Goal: Information Seeking & Learning: Learn about a topic

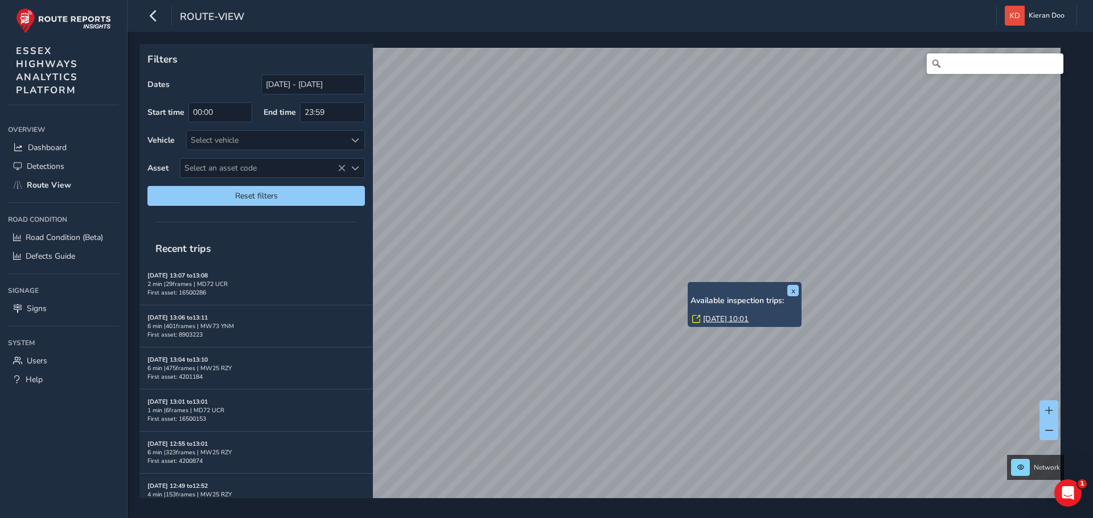
click at [710, 317] on link "[DATE] 10:01" at bounding box center [726, 319] width 46 height 10
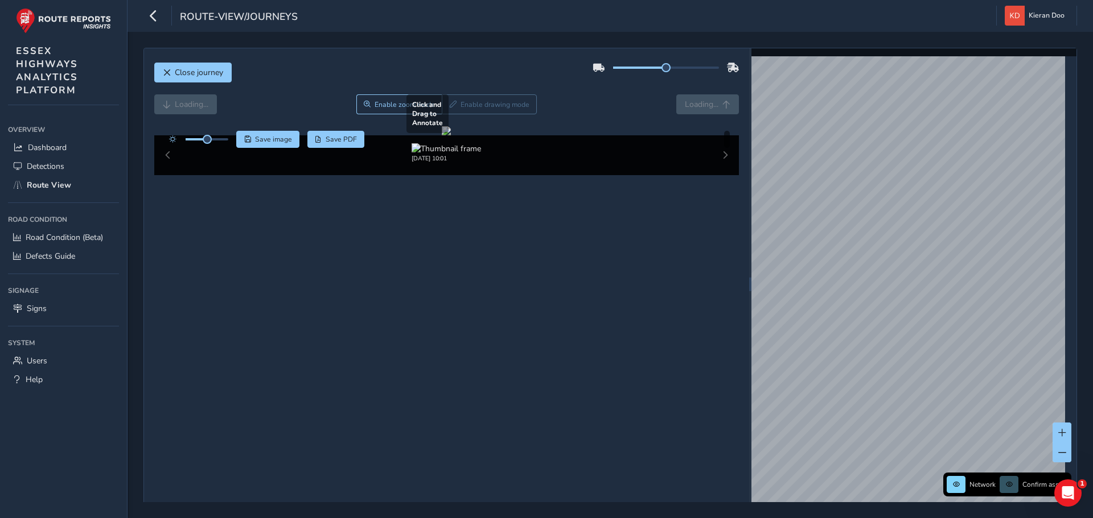
click at [451, 135] on div at bounding box center [446, 130] width 9 height 9
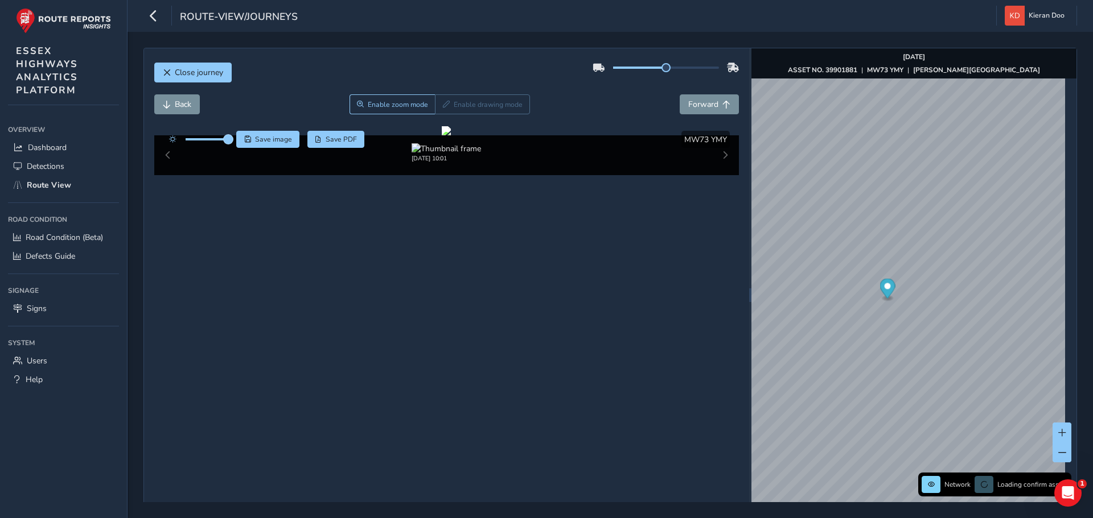
drag, startPoint x: 207, startPoint y: 138, endPoint x: 229, endPoint y: 142, distance: 22.7
click at [229, 142] on span at bounding box center [228, 139] width 9 height 9
click at [202, 71] on span "Close journey" at bounding box center [199, 72] width 48 height 11
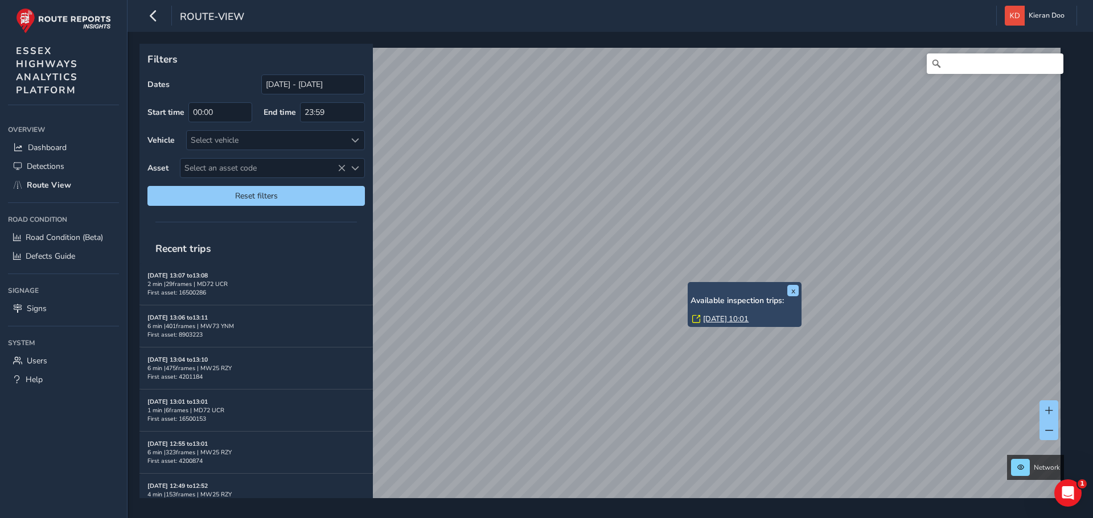
click at [722, 315] on link "[DATE] 10:01" at bounding box center [726, 319] width 46 height 10
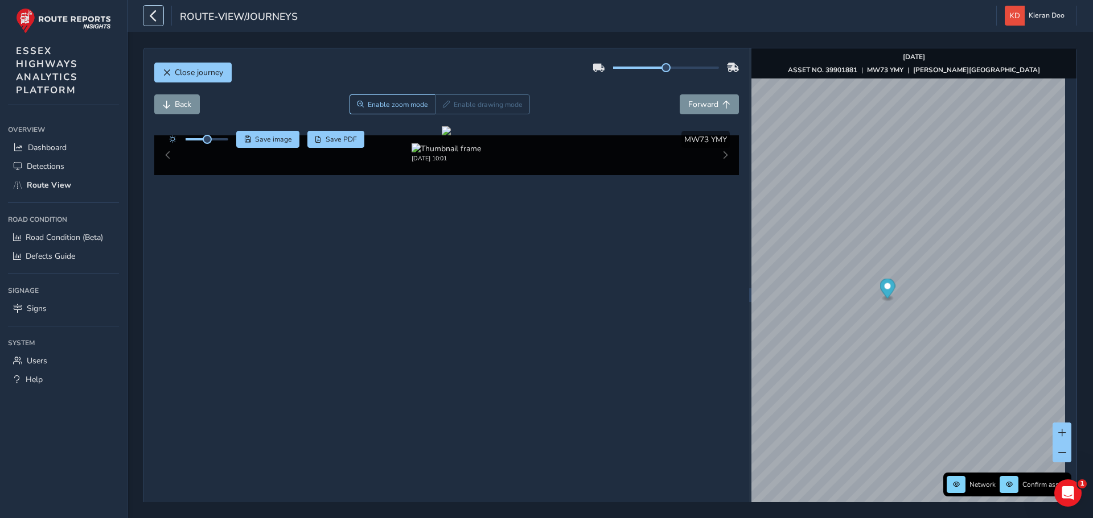
click at [145, 13] on button "button" at bounding box center [153, 16] width 20 height 20
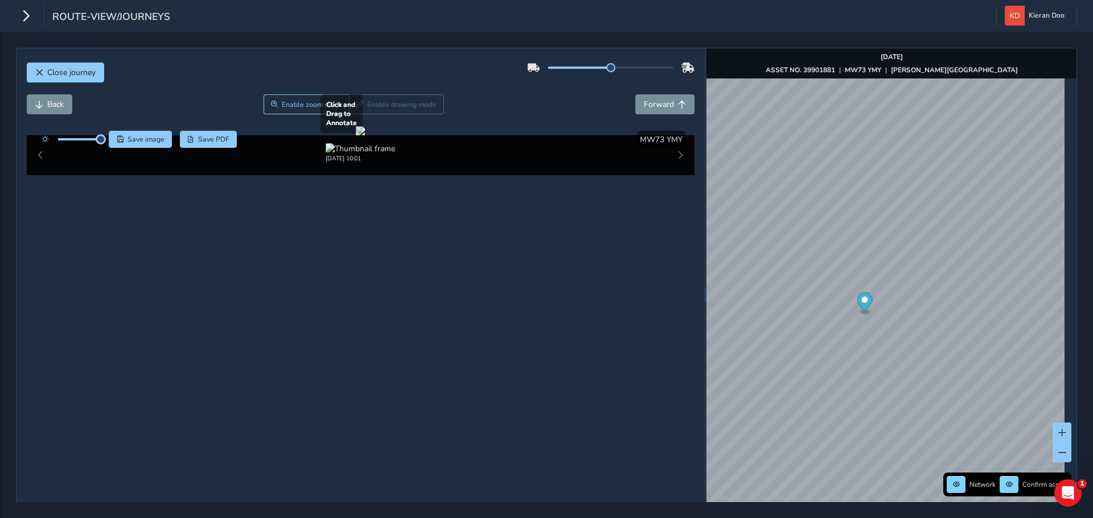
drag, startPoint x: 76, startPoint y: 140, endPoint x: 153, endPoint y: 150, distance: 77.4
click at [147, 149] on div "Click and Drag to Annotate [DATE] 10:01 Save image Save PDF Hide detections MW7…" at bounding box center [360, 150] width 667 height 49
click at [365, 135] on div at bounding box center [360, 130] width 9 height 9
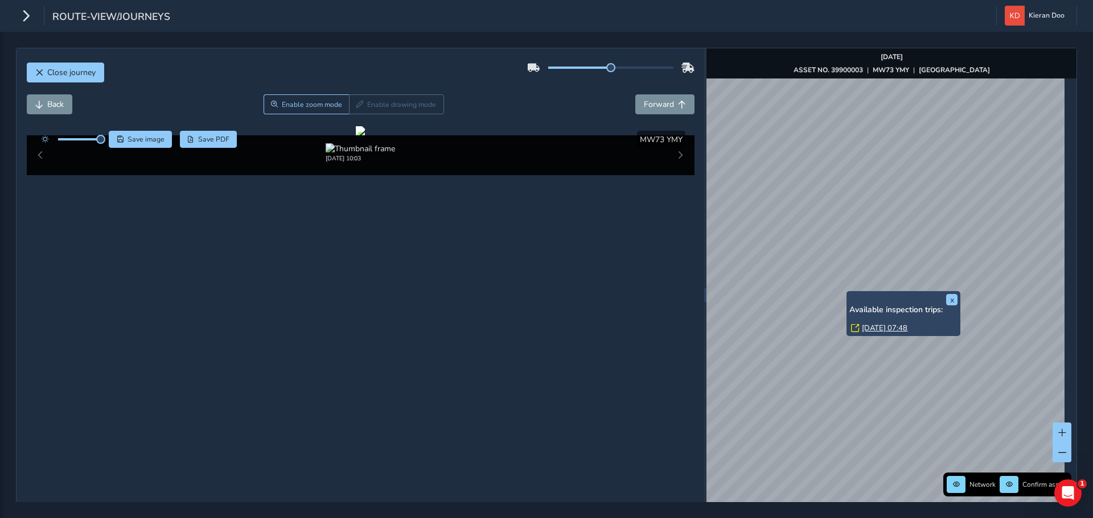
click at [885, 326] on link "[DATE] 07:48" at bounding box center [885, 328] width 46 height 10
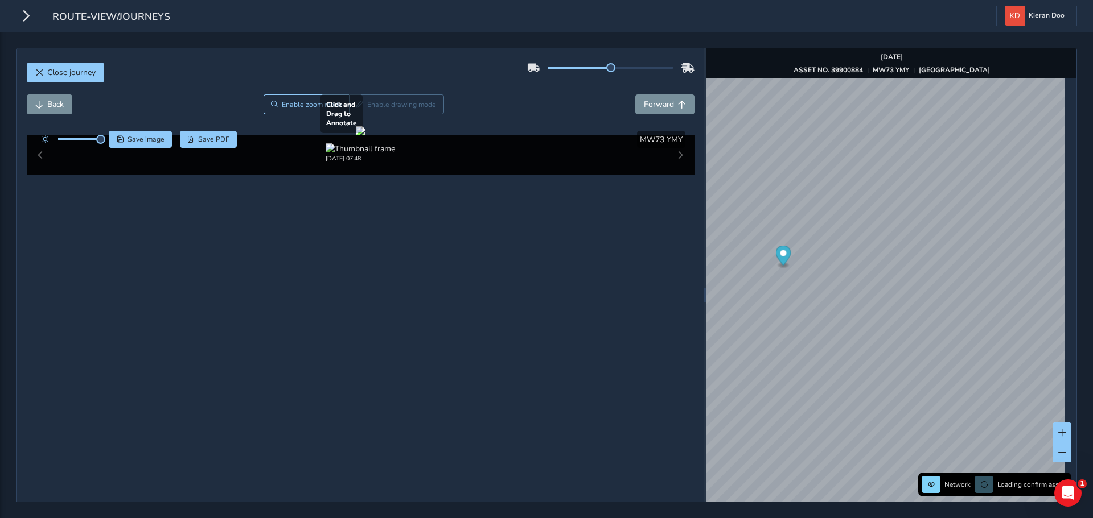
click at [365, 135] on div at bounding box center [360, 130] width 9 height 9
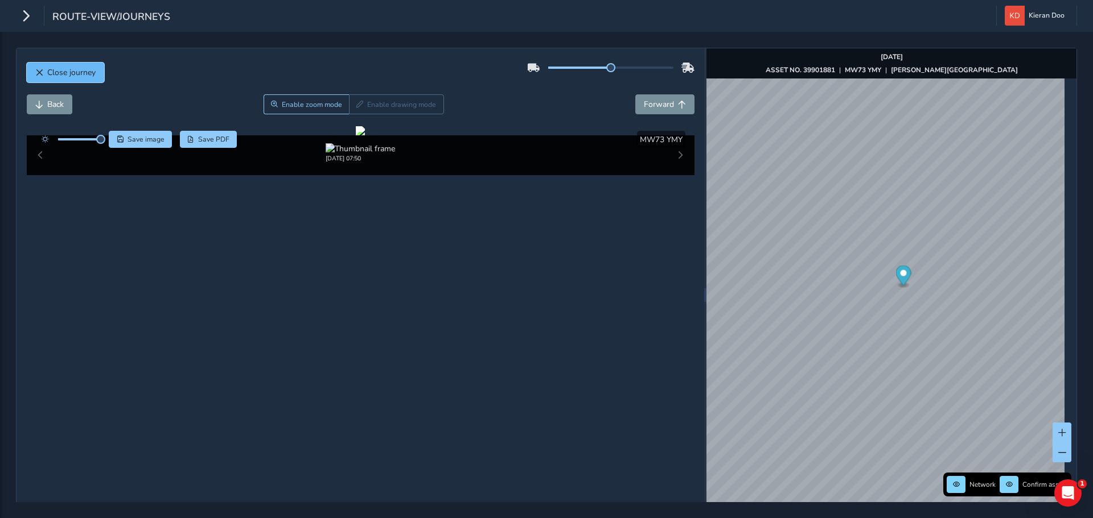
click at [50, 75] on span "Close journey" at bounding box center [71, 72] width 48 height 11
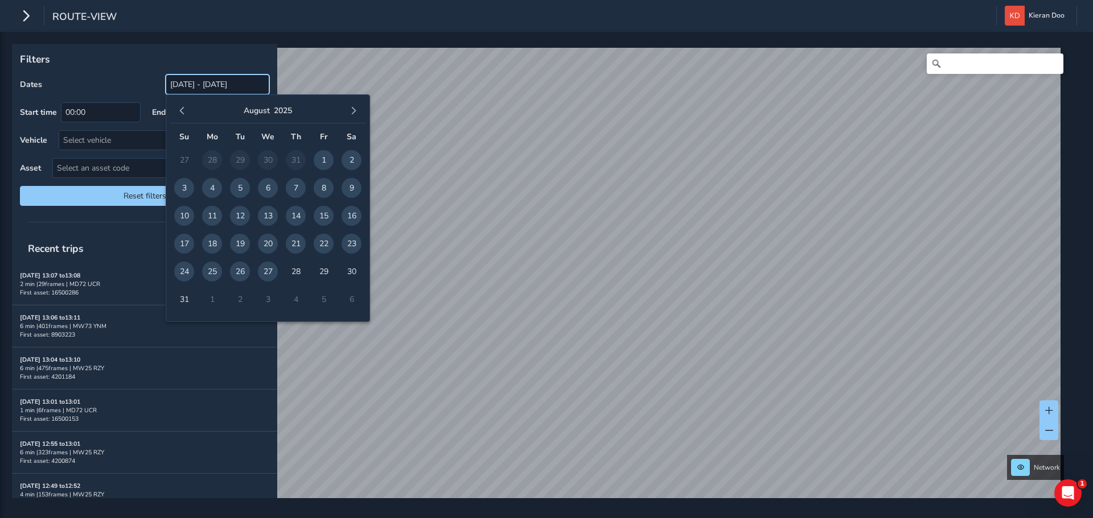
click at [192, 90] on input "[DATE] - [DATE]" at bounding box center [218, 85] width 104 height 20
click at [175, 108] on button "button" at bounding box center [182, 111] width 16 height 16
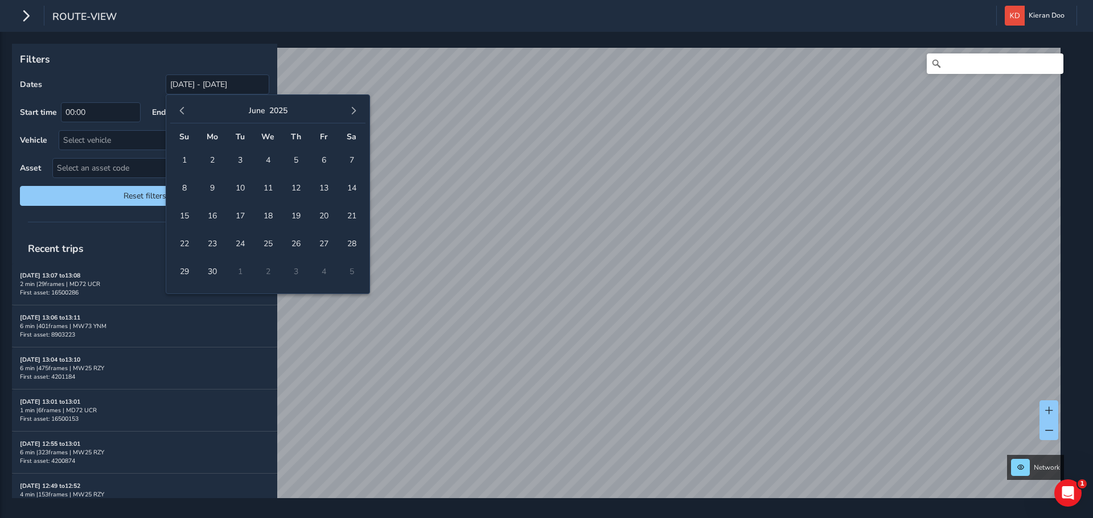
click at [175, 108] on button "button" at bounding box center [182, 111] width 16 height 16
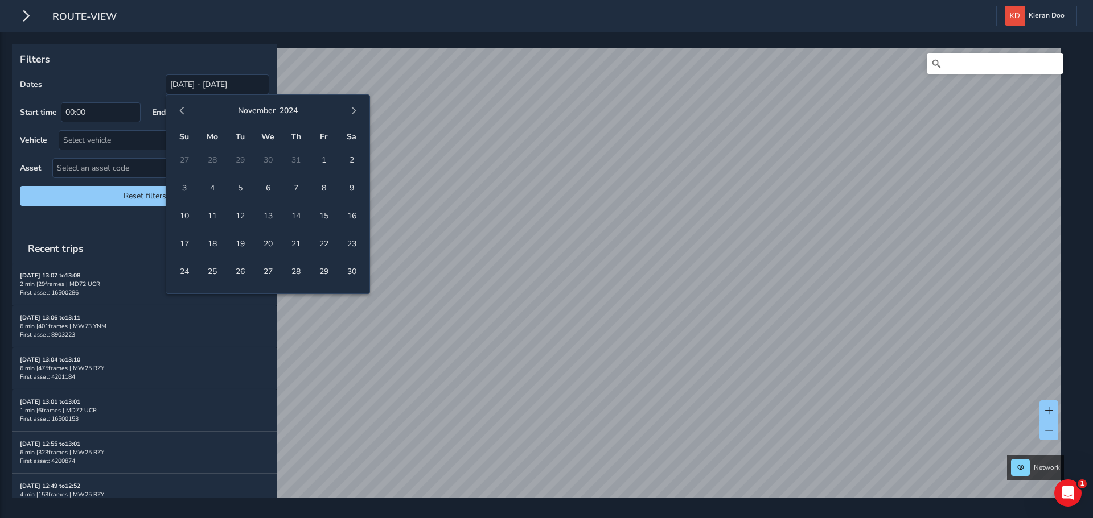
click at [175, 108] on button "button" at bounding box center [182, 111] width 16 height 16
click at [240, 160] on span "1" at bounding box center [240, 160] width 20 height 20
click at [356, 113] on span "button" at bounding box center [353, 111] width 8 height 8
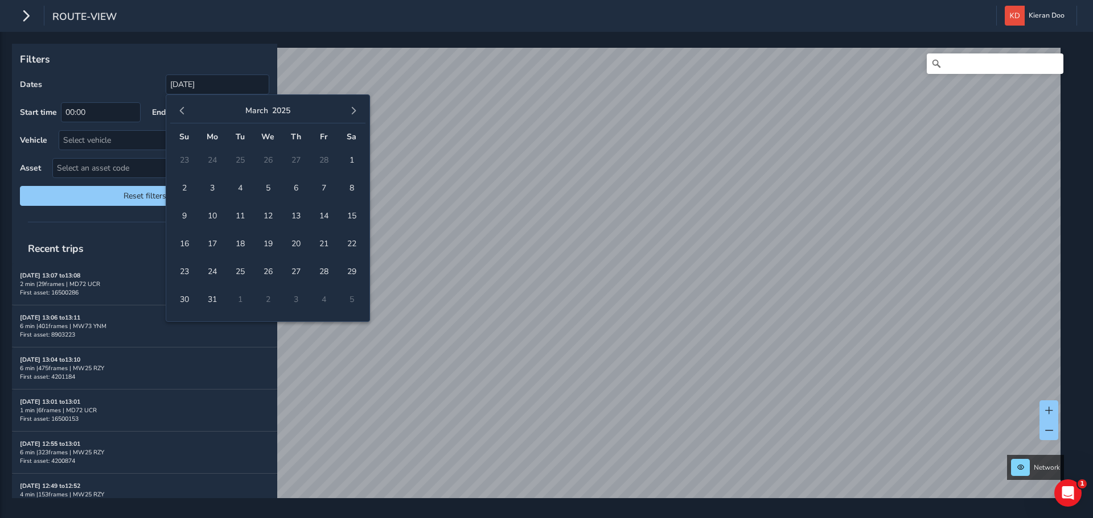
click at [356, 113] on span "button" at bounding box center [353, 111] width 8 height 8
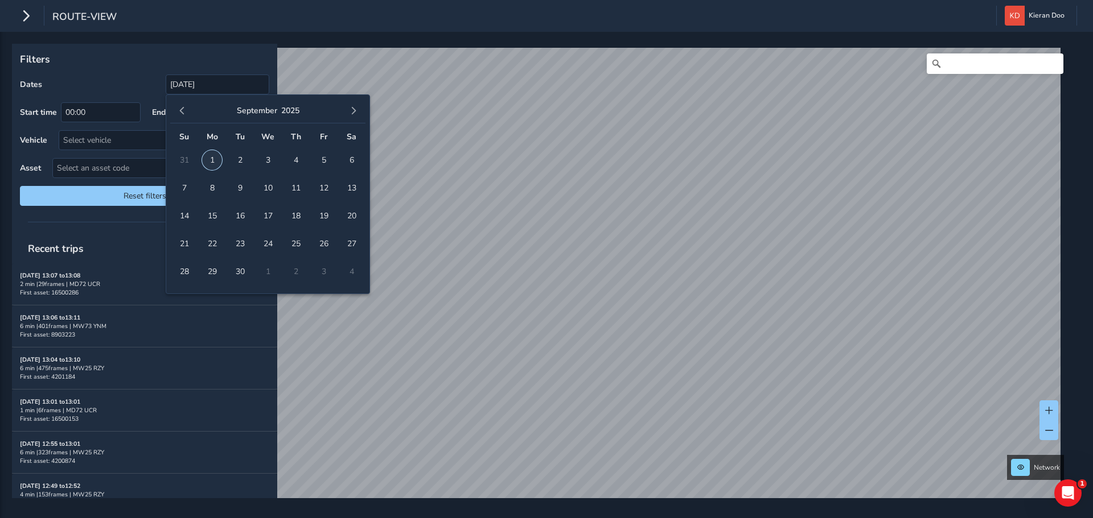
click at [209, 160] on span "1" at bounding box center [212, 160] width 20 height 20
type input "[DATE] - [DATE]"
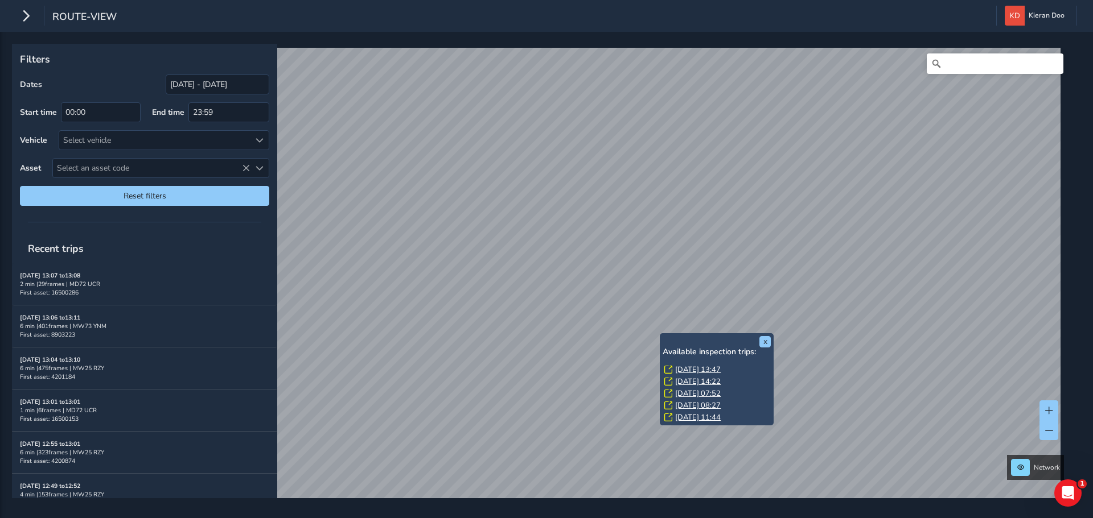
click at [702, 370] on link "[DATE] 13:47" at bounding box center [698, 370] width 46 height 10
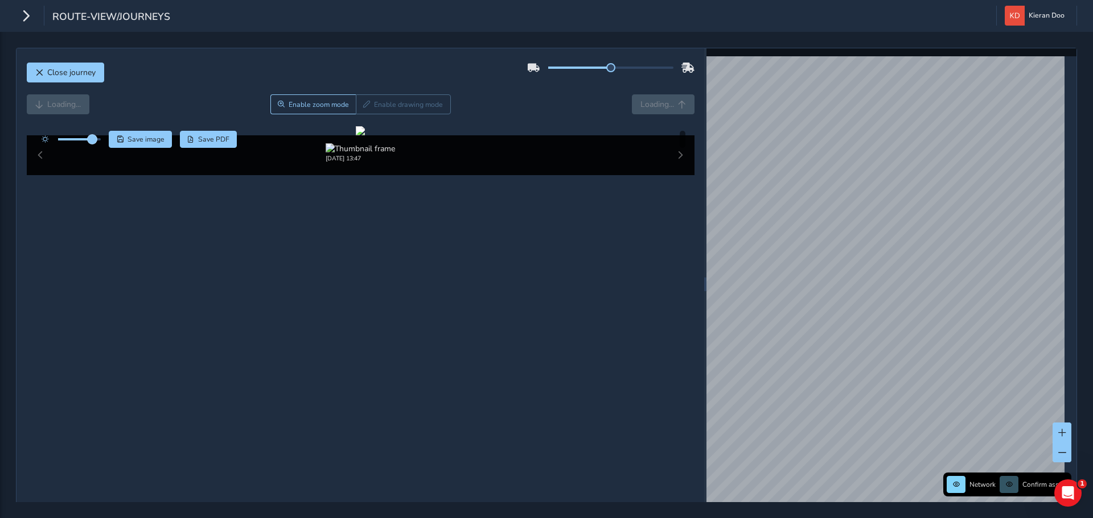
drag, startPoint x: 80, startPoint y: 139, endPoint x: 93, endPoint y: 143, distance: 13.5
click at [93, 143] on span at bounding box center [92, 139] width 9 height 9
click at [365, 135] on div at bounding box center [360, 130] width 9 height 9
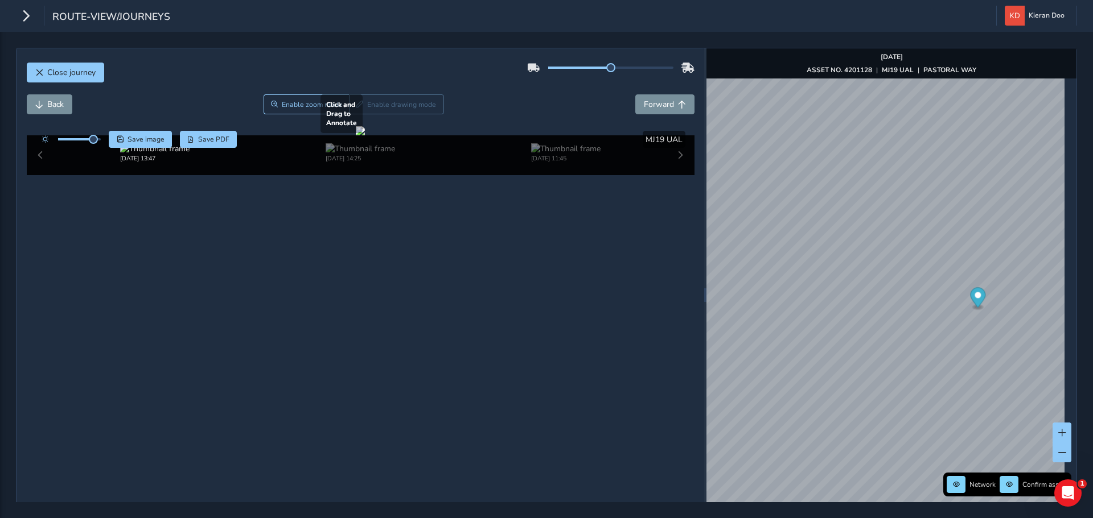
click at [365, 135] on div at bounding box center [360, 130] width 9 height 9
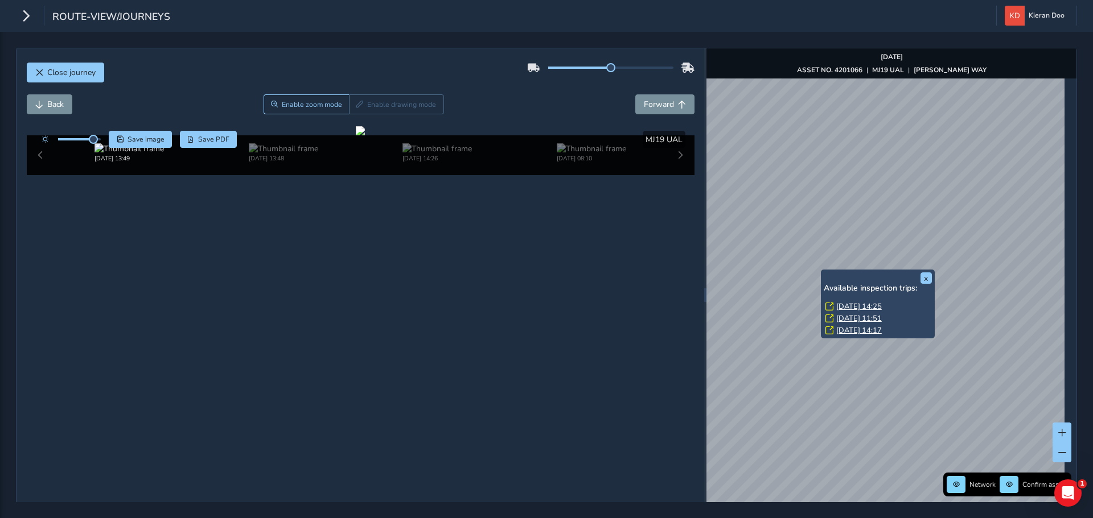
click at [843, 303] on link "[DATE] 14:25" at bounding box center [859, 307] width 46 height 10
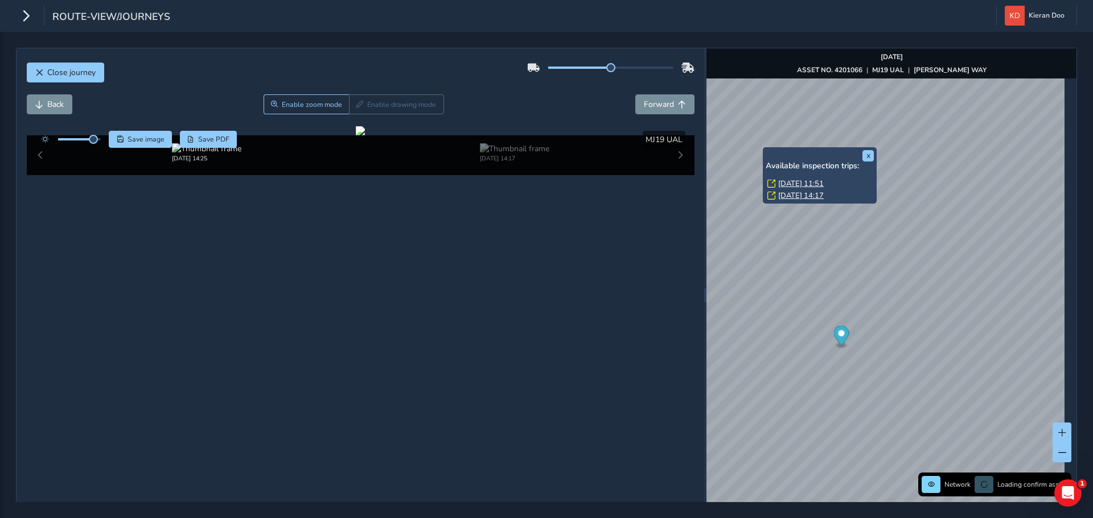
click at [792, 183] on link "[DATE] 11:51" at bounding box center [801, 184] width 46 height 10
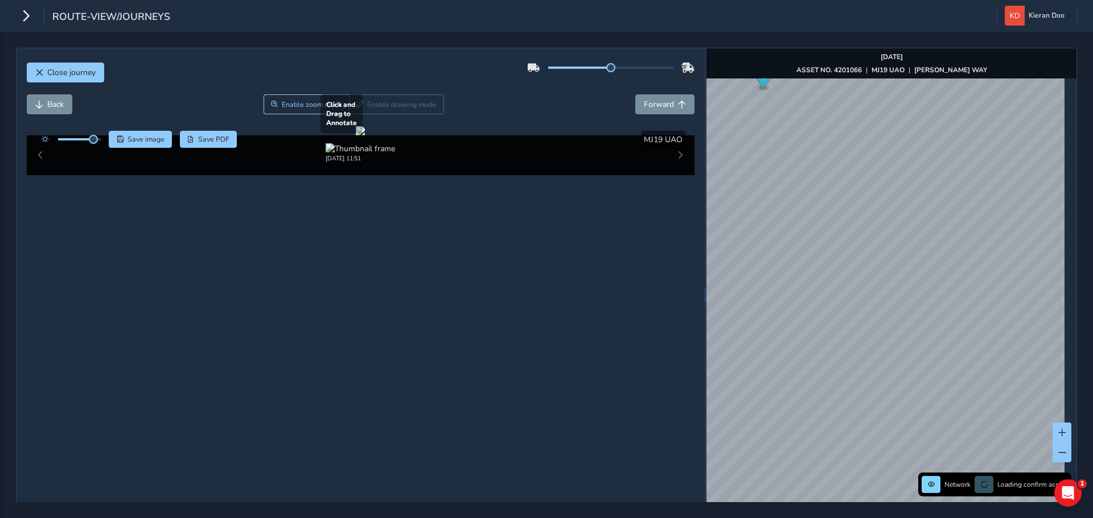
click at [365, 135] on div at bounding box center [360, 130] width 9 height 9
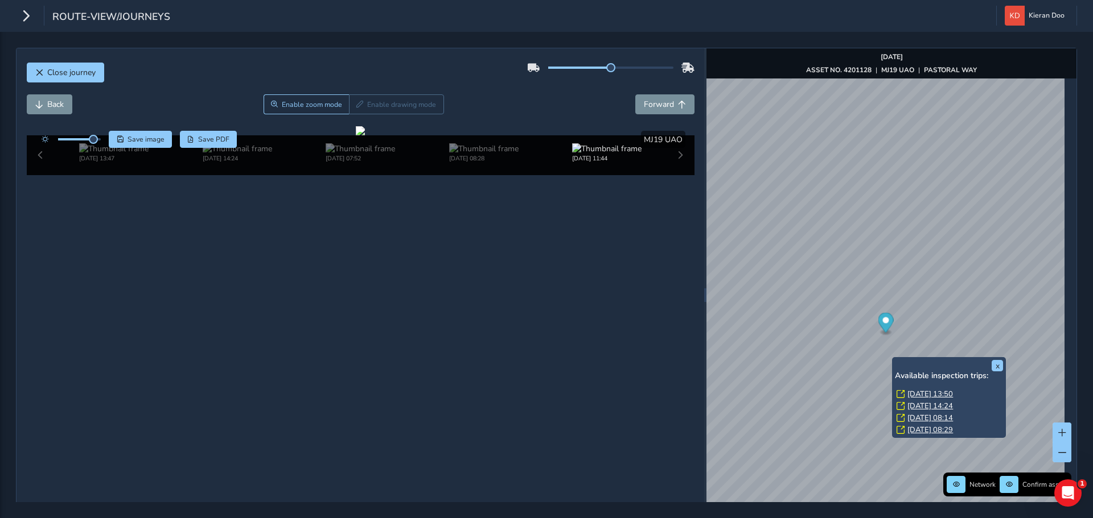
click at [914, 390] on link "[DATE] 13:50" at bounding box center [930, 394] width 46 height 10
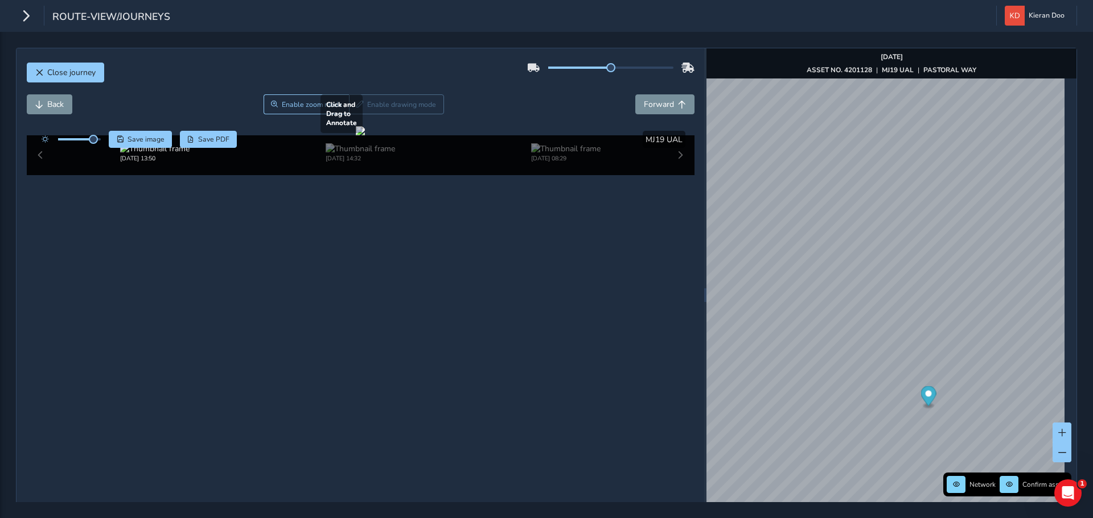
click at [365, 135] on div at bounding box center [360, 130] width 9 height 9
